Goal: Information Seeking & Learning: Learn about a topic

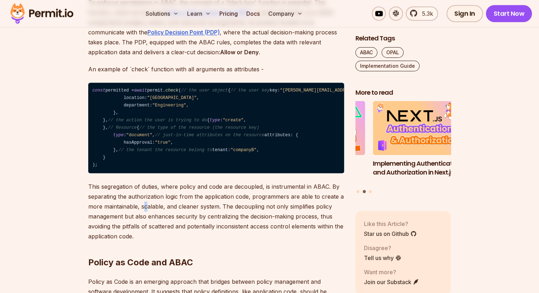
scroll to position [992, 0]
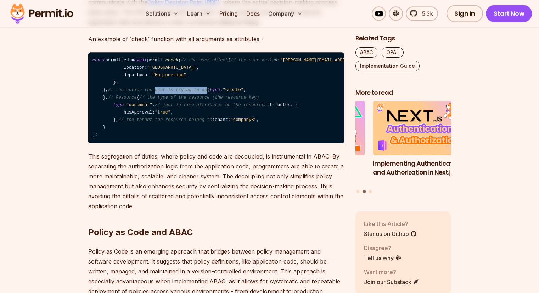
drag, startPoint x: 146, startPoint y: 134, endPoint x: 191, endPoint y: 134, distance: 45.3
click at [191, 92] on span "// the action the user is trying to do" at bounding box center [157, 89] width 99 height 5
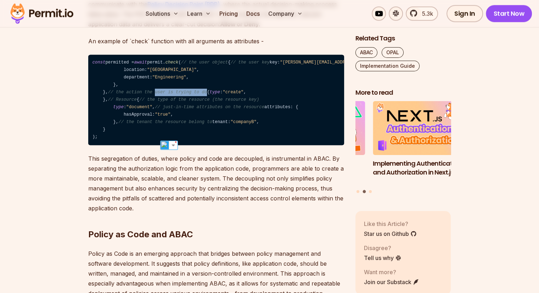
scroll to position [1027, 0]
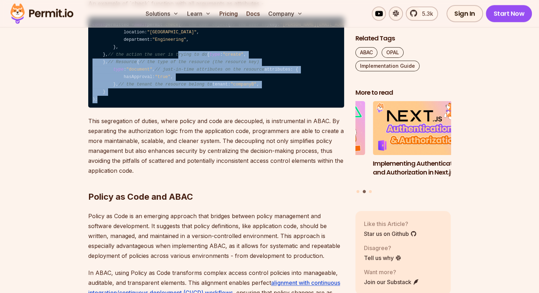
drag, startPoint x: 108, startPoint y: 208, endPoint x: 166, endPoint y: 93, distance: 128.8
click at [166, 93] on code "const permitted = await permit. check ( // the user object { // the user key ke…" at bounding box center [216, 62] width 256 height 91
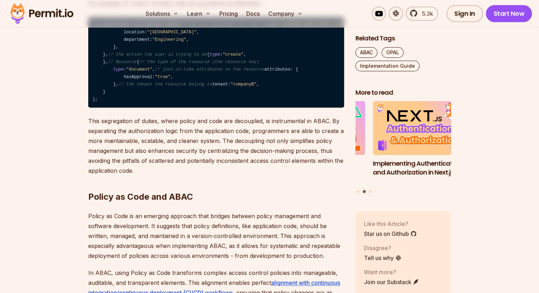
click at [246, 87] on code "const permitted = await permit. check ( // the user object { // the user key ke…" at bounding box center [216, 62] width 256 height 91
click at [181, 87] on code "const permitted = await permit. check ( // the user object { // the user key ke…" at bounding box center [216, 62] width 256 height 91
click at [177, 77] on code "const permitted = await permit. check ( // the user object { // the user key ke…" at bounding box center [216, 62] width 256 height 91
click at [177, 42] on span ""Engineering"" at bounding box center [169, 39] width 34 height 5
click at [171, 42] on span ""Engineering"" at bounding box center [169, 39] width 34 height 5
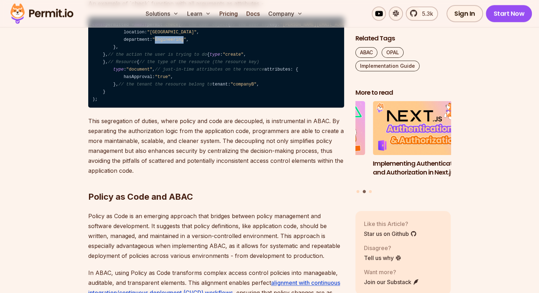
click at [171, 42] on span ""Engineering"" at bounding box center [169, 39] width 34 height 5
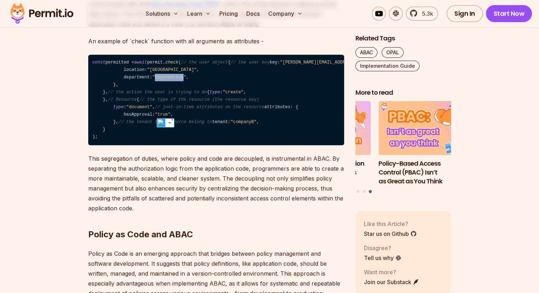
scroll to position [956, 0]
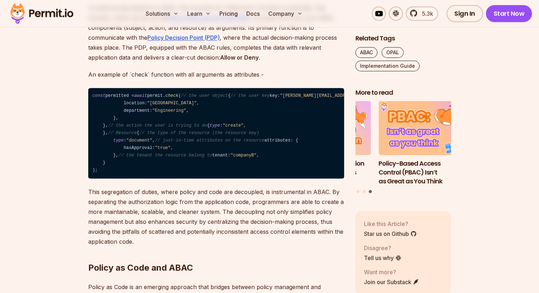
click at [219, 115] on code "const permitted = await permit. check ( // the user object { // the user key ke…" at bounding box center [216, 133] width 256 height 91
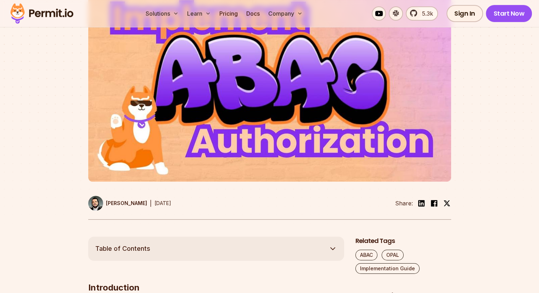
scroll to position [283, 0]
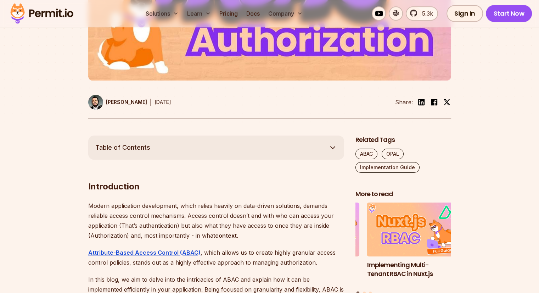
click at [400, 146] on div "Related Tags ABAC OPAL Implementation Guide" at bounding box center [403, 153] width 96 height 37
click at [400, 147] on div "Related Tags ABAC OPAL Implementation Guide" at bounding box center [403, 153] width 96 height 37
click at [400, 148] on link "OPAL" at bounding box center [392, 153] width 22 height 11
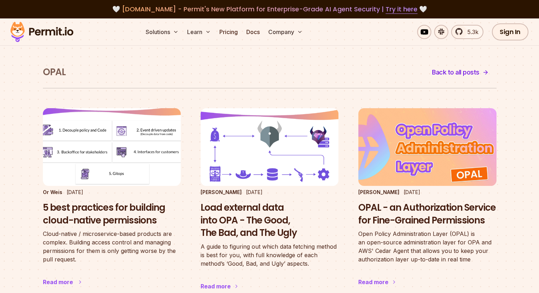
click at [134, 187] on article "Or Weis Nov 23 2021 5 best practices for building cloud-native permissions Clou…" at bounding box center [112, 204] width 138 height 192
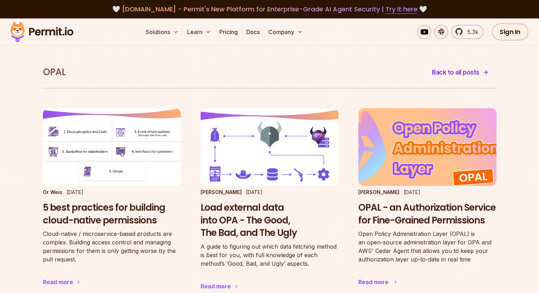
click at [465, 206] on h3 "OPAL - an Authorization Service for Fine-Grained Permissions" at bounding box center [427, 213] width 138 height 25
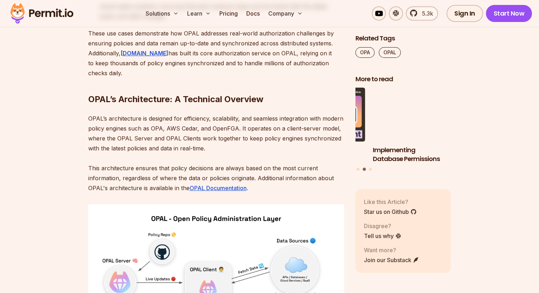
scroll to position [2302, 0]
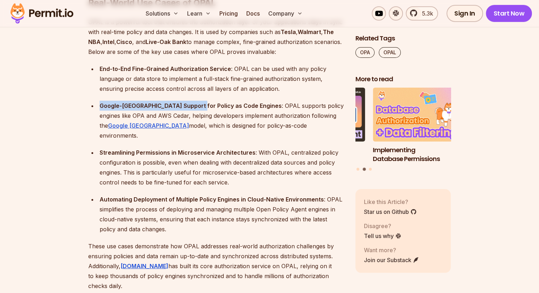
drag, startPoint x: 106, startPoint y: 88, endPoint x: 196, endPoint y: 91, distance: 90.7
click at [193, 91] on ul "End-to-End Fine-Grained Authorization Service : OPAL can be used with any polic…" at bounding box center [216, 149] width 256 height 170
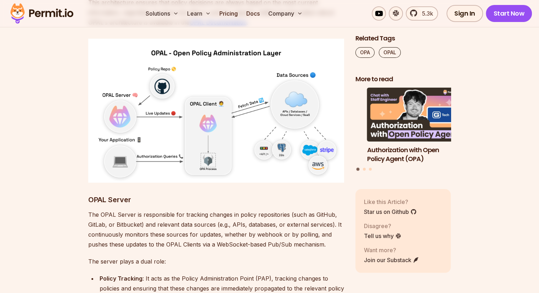
scroll to position [2479, 0]
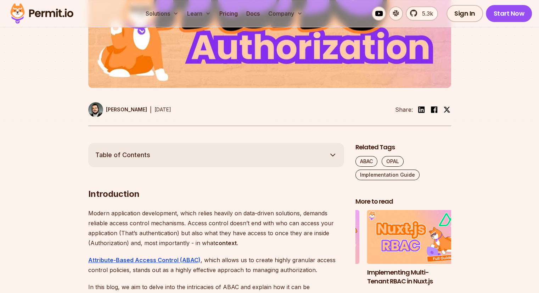
scroll to position [283, 0]
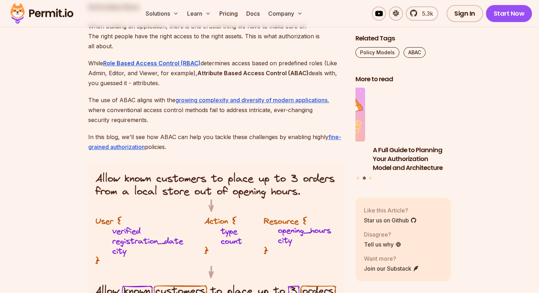
scroll to position [460, 0]
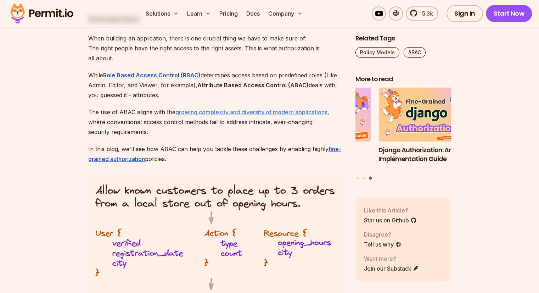
click at [237, 112] on link "growing complexity and diversity of modern applications" at bounding box center [251, 111] width 152 height 7
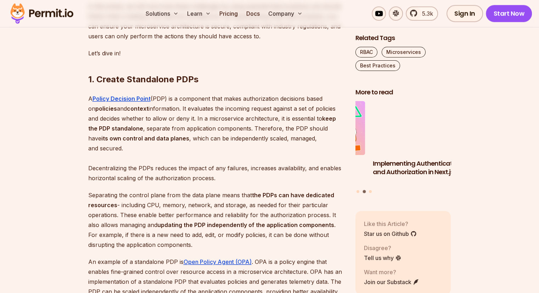
scroll to position [567, 0]
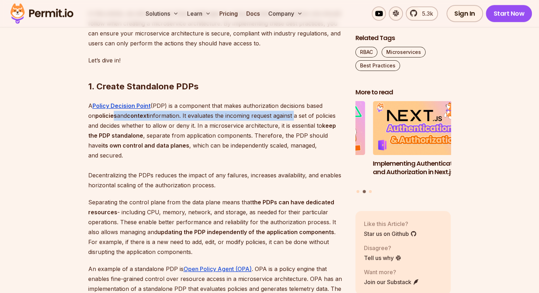
drag, startPoint x: 114, startPoint y: 135, endPoint x: 303, endPoint y: 130, distance: 189.1
click at [300, 130] on p "A Policy Decision Point (PDP) is a component that makes authorization decisions…" at bounding box center [216, 145] width 256 height 89
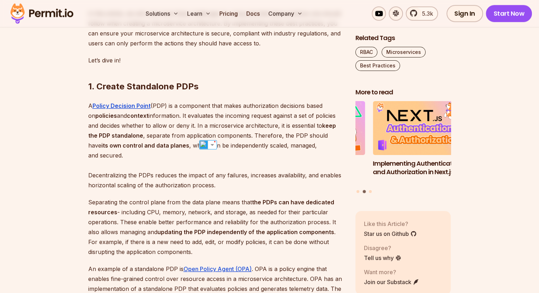
click at [308, 152] on p "A Policy Decision Point (PDP) is a component that makes authorization decisions…" at bounding box center [216, 145] width 256 height 89
drag, startPoint x: 245, startPoint y: 160, endPoint x: 178, endPoint y: 180, distance: 69.4
click at [244, 167] on p "A Policy Decision Point (PDP) is a component that makes authorization decisions…" at bounding box center [216, 145] width 256 height 89
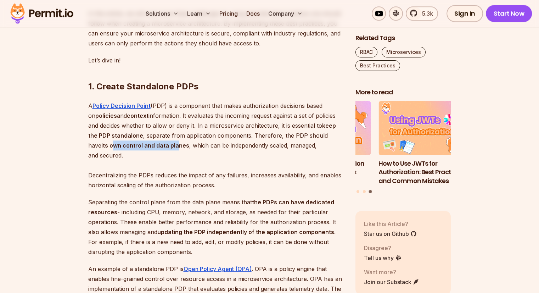
drag, startPoint x: 114, startPoint y: 164, endPoint x: 178, endPoint y: 158, distance: 64.8
click at [178, 158] on p "A Policy Decision Point (PDP) is a component that makes authorization decisions…" at bounding box center [216, 145] width 256 height 89
click at [195, 159] on p "A Policy Decision Point (PDP) is a component that makes authorization decisions…" at bounding box center [216, 145] width 256 height 89
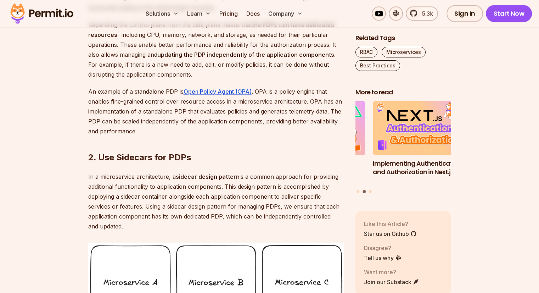
scroll to position [496, 0]
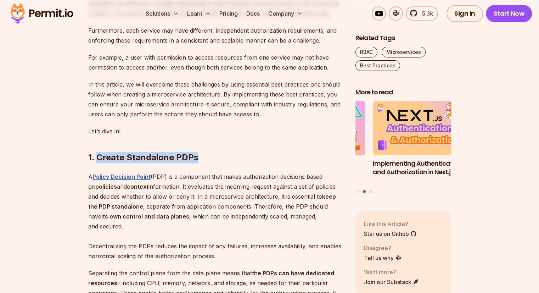
drag, startPoint x: 209, startPoint y: 174, endPoint x: 98, endPoint y: 177, distance: 111.3
click at [98, 163] on h2 "1. Create Standalone PDPs" at bounding box center [216, 143] width 256 height 40
copy h2 "Create Standalone PDPs"
